Goal: Contribute content

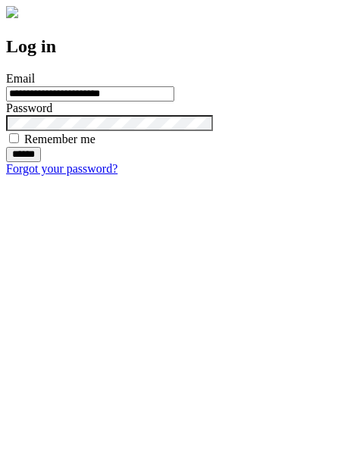
type input "**********"
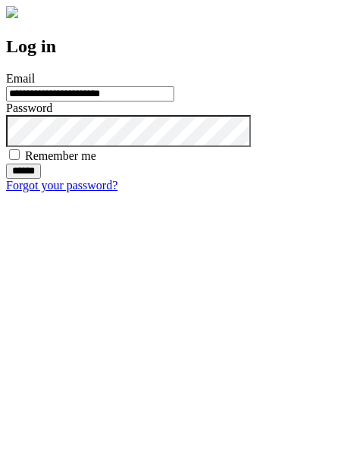
click at [41, 179] on input "******" at bounding box center [23, 170] width 35 height 15
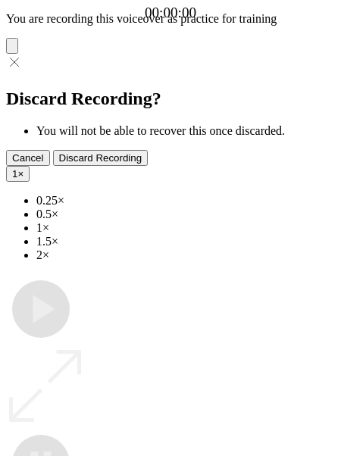
type input "**********"
